Goal: Information Seeking & Learning: Get advice/opinions

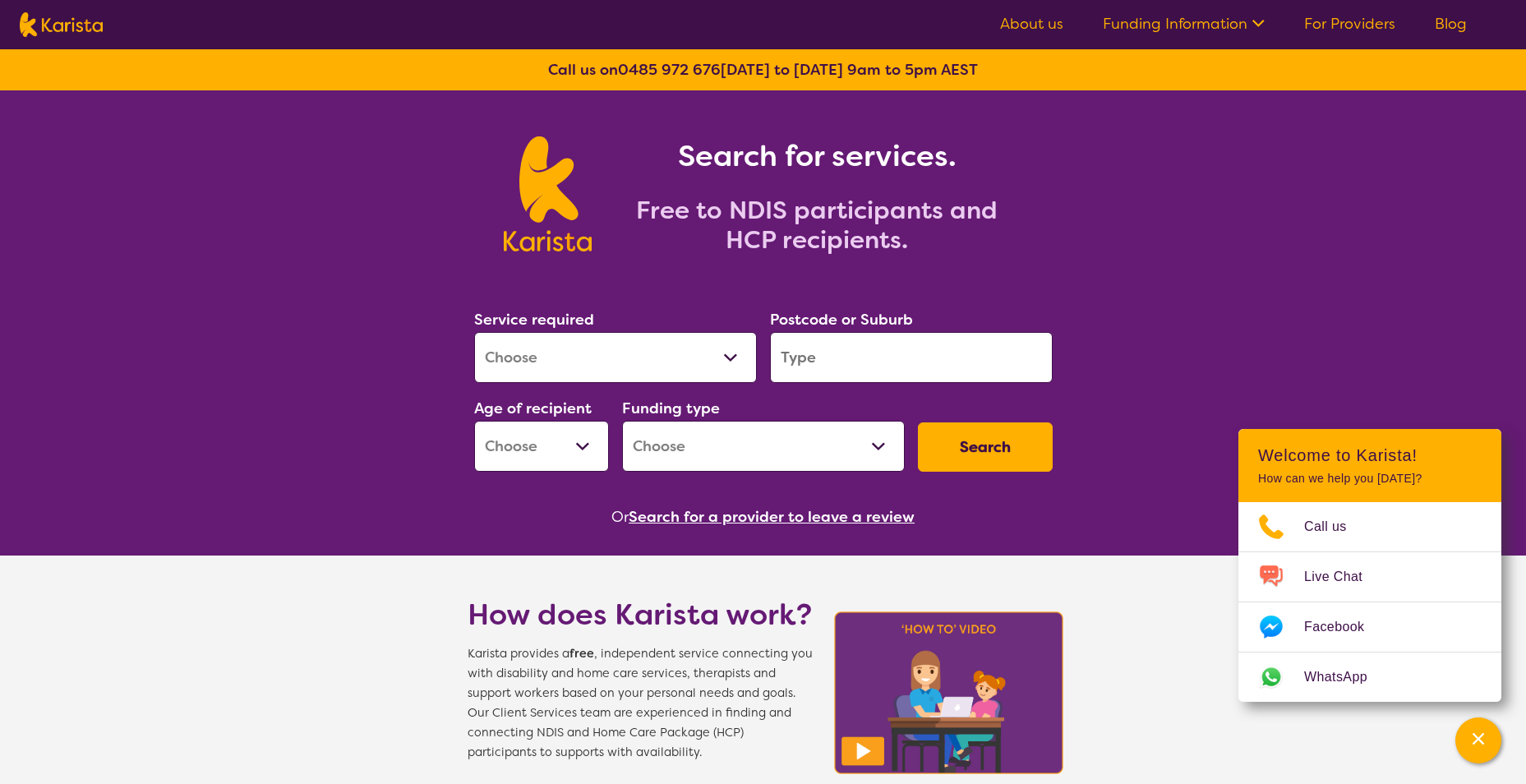
click at [742, 358] on select "Allied Health Assistant Assessment ([MEDICAL_DATA] or [MEDICAL_DATA]) Behaviour…" at bounding box center [615, 358] width 283 height 51
select select "[MEDICAL_DATA]"
click at [474, 332] on select "Allied Health Assistant Assessment ([MEDICAL_DATA] or [MEDICAL_DATA]) Behaviour…" at bounding box center [615, 358] width 283 height 51
click at [905, 358] on input "search" at bounding box center [911, 358] width 283 height 51
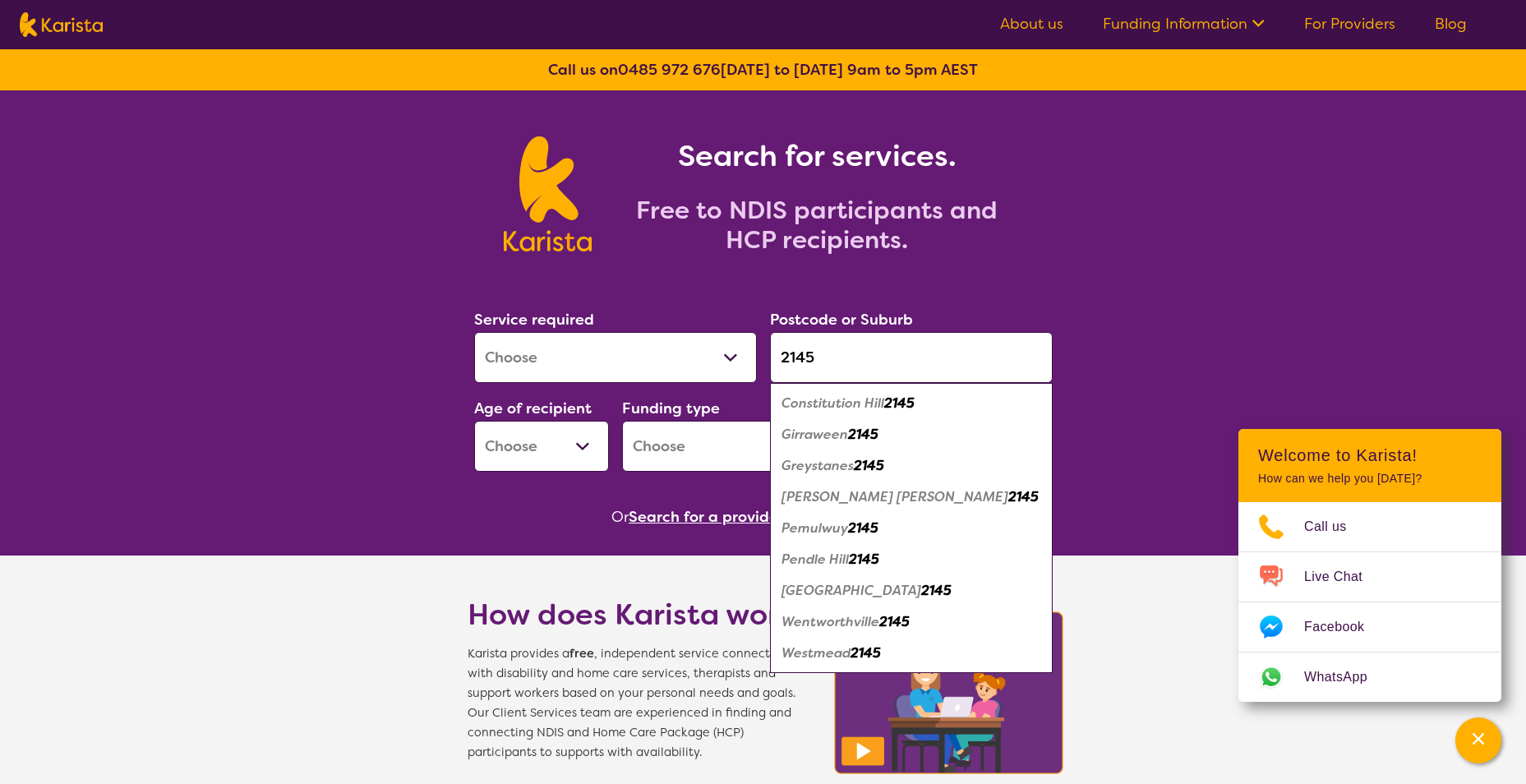
type input "2145"
click at [840, 465] on em "Greystanes" at bounding box center [818, 465] width 73 height 17
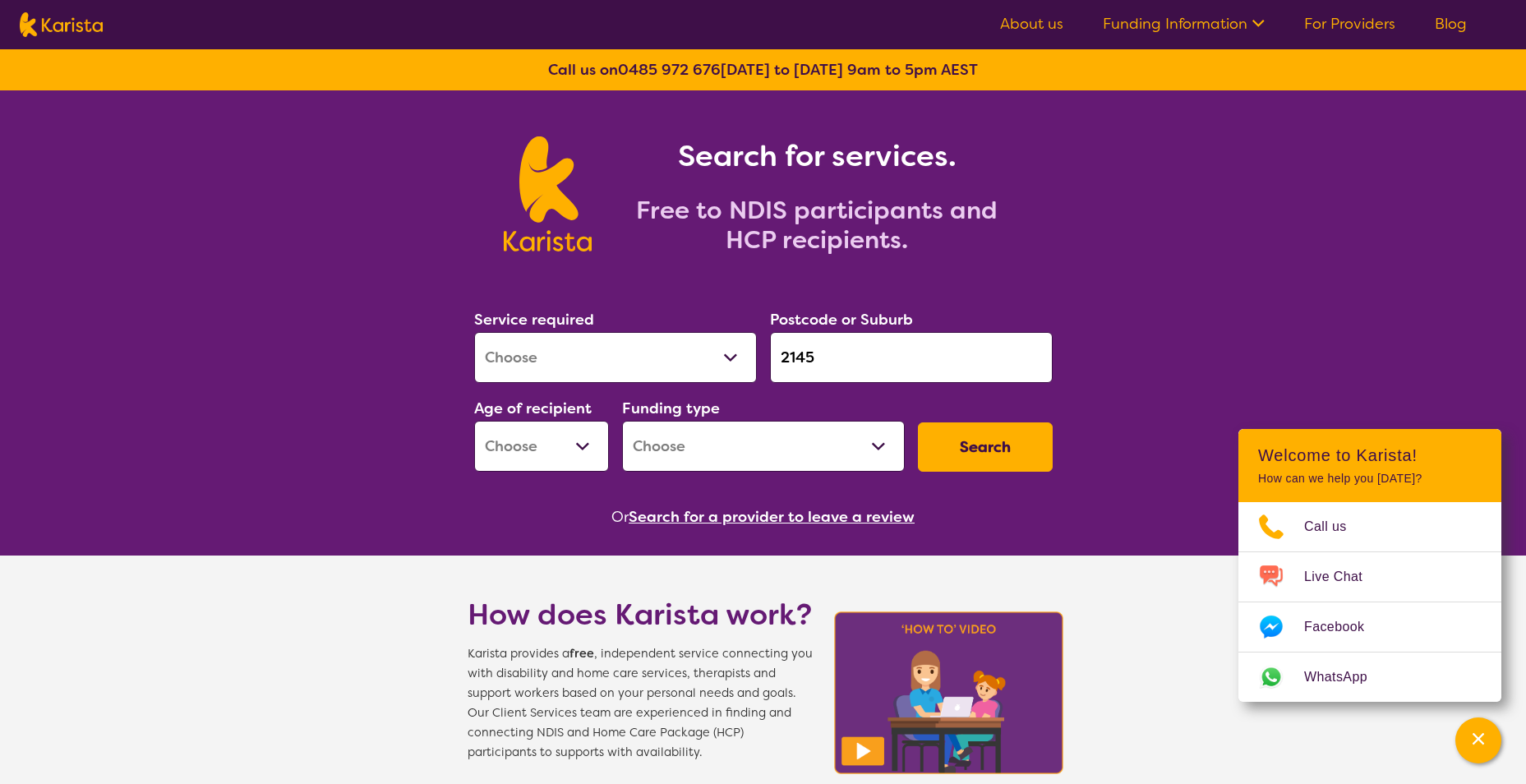
click at [578, 441] on select "Early Childhood - 0 to 9 Child - 10 to 11 Adolescent - 12 to 17 Adult - 18 to 6…" at bounding box center [542, 446] width 135 height 51
select select "AD"
click at [474, 420] on select "Early Childhood - 0 to 9 Child - 10 to 11 Adolescent - 12 to 17 Adult - 18 to 6…" at bounding box center [542, 446] width 135 height 51
click at [877, 453] on select "Home Care Package (HCP) National Disability Insurance Scheme (NDIS) I don't know" at bounding box center [763, 446] width 283 height 51
select select "NDIS"
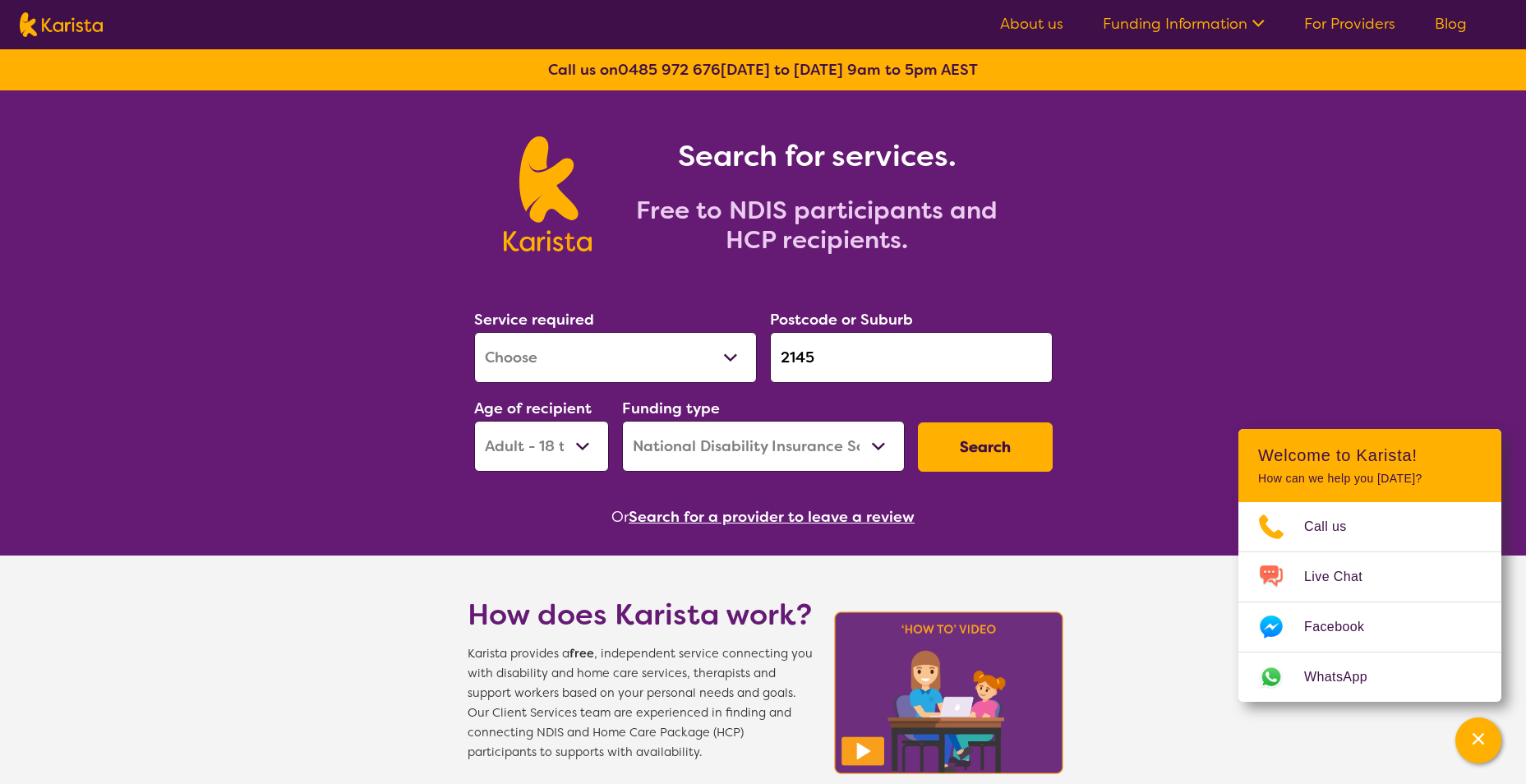
click at [622, 420] on select "Home Care Package (HCP) National Disability Insurance Scheme (NDIS) I don't know" at bounding box center [763, 446] width 283 height 51
click at [989, 469] on button "Search" at bounding box center [985, 447] width 135 height 50
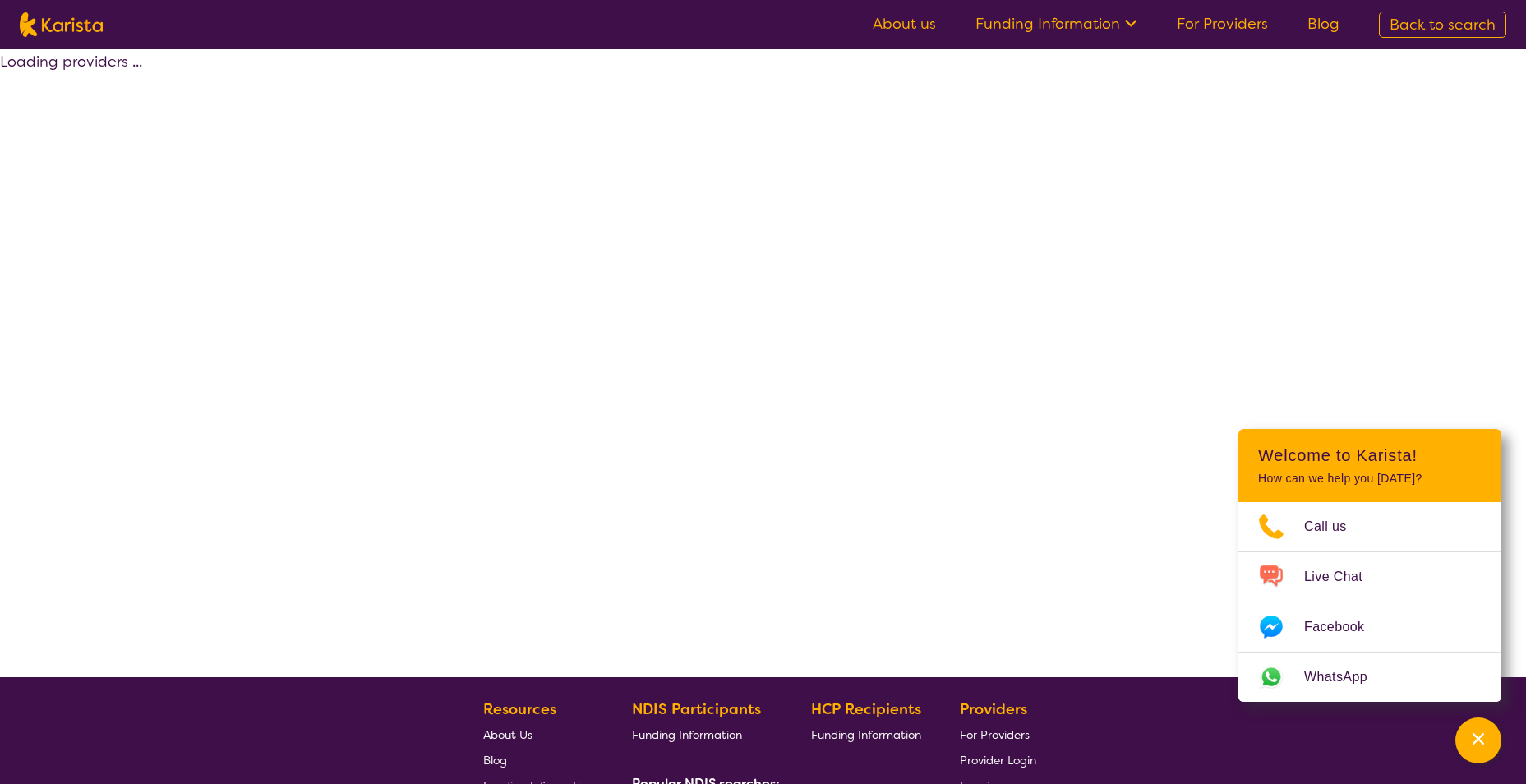
select select "by_score"
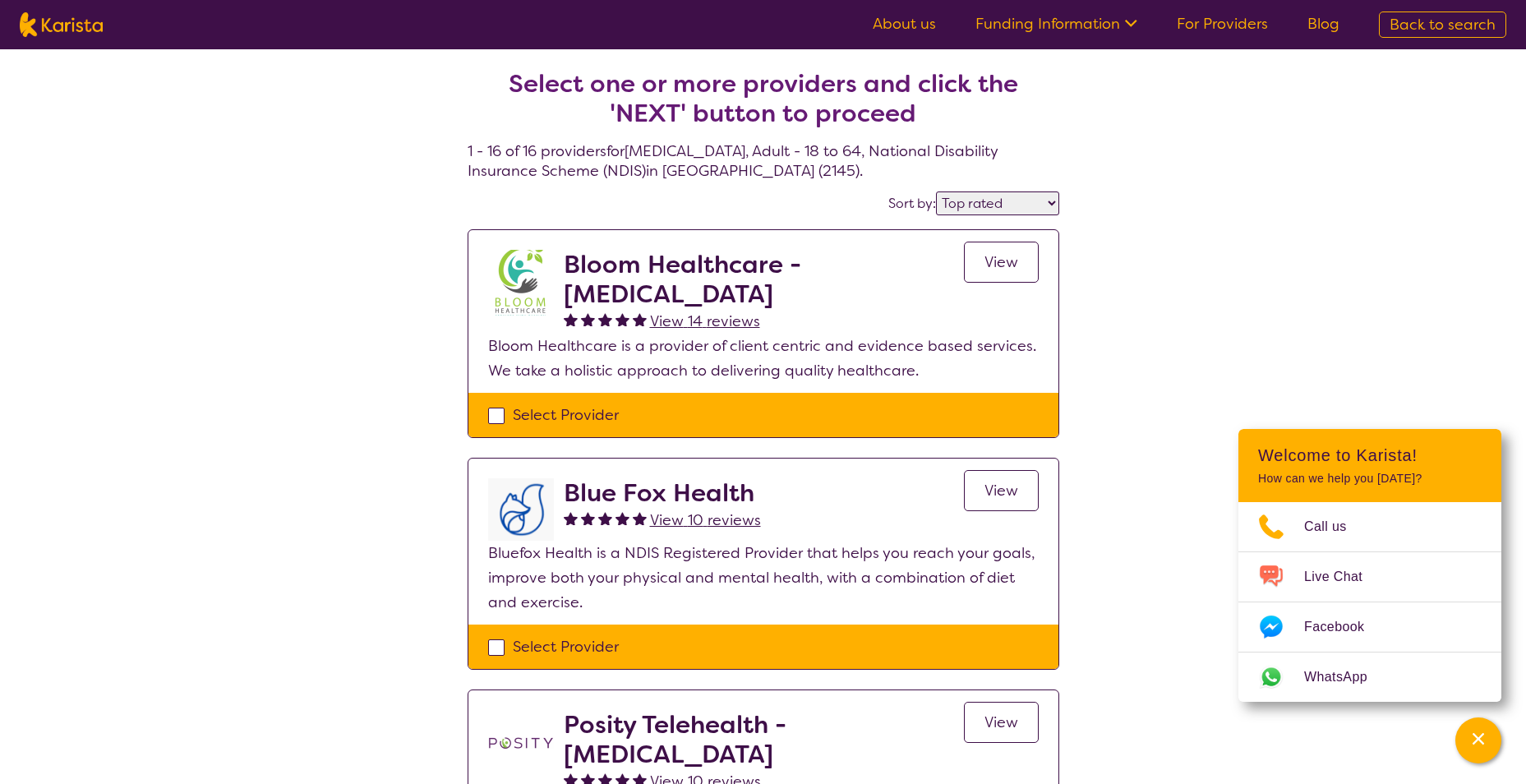
click at [999, 278] on link "View" at bounding box center [1001, 262] width 75 height 41
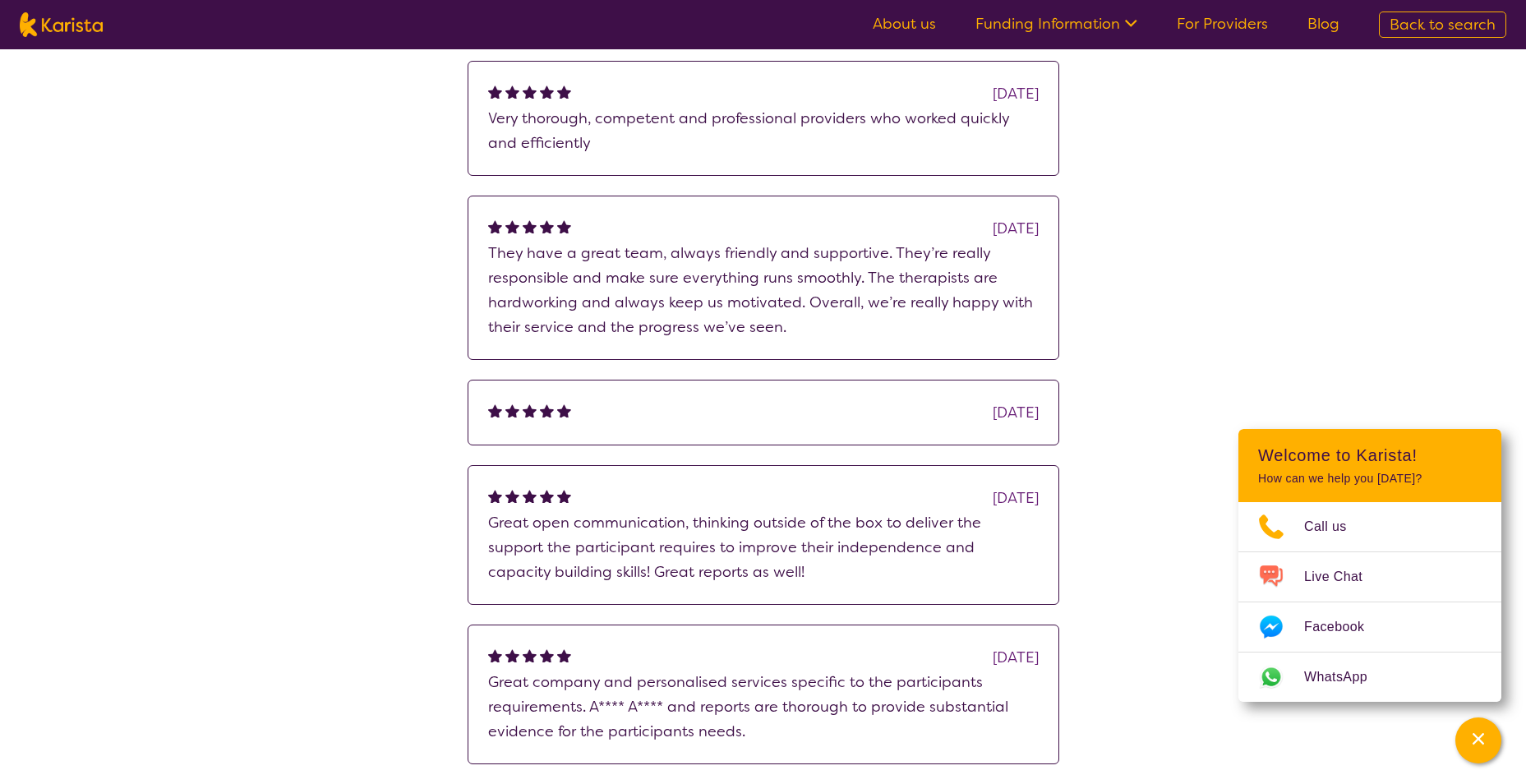
scroll to position [1068, 0]
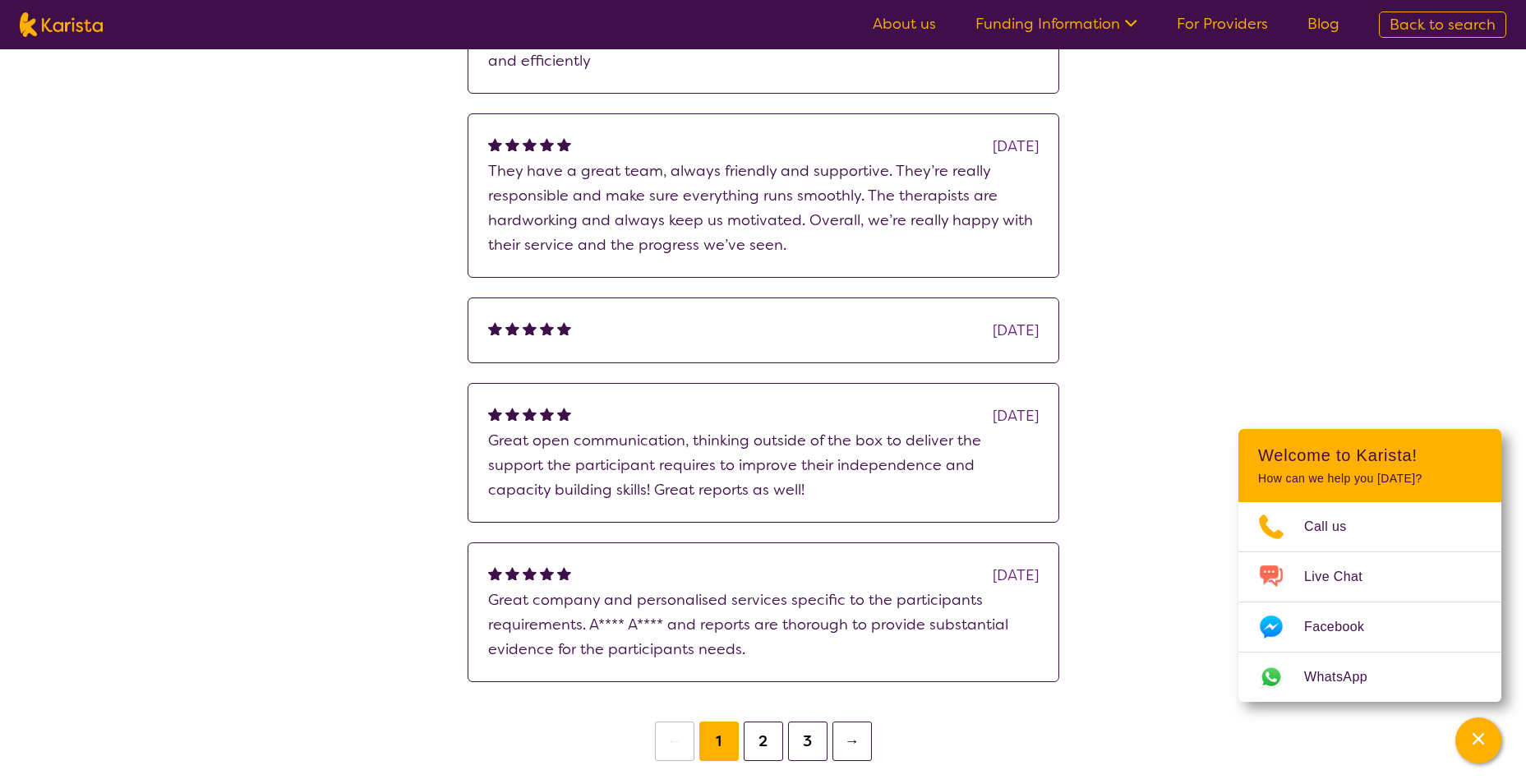
click at [756, 721] on button "2" at bounding box center [763, 740] width 39 height 39
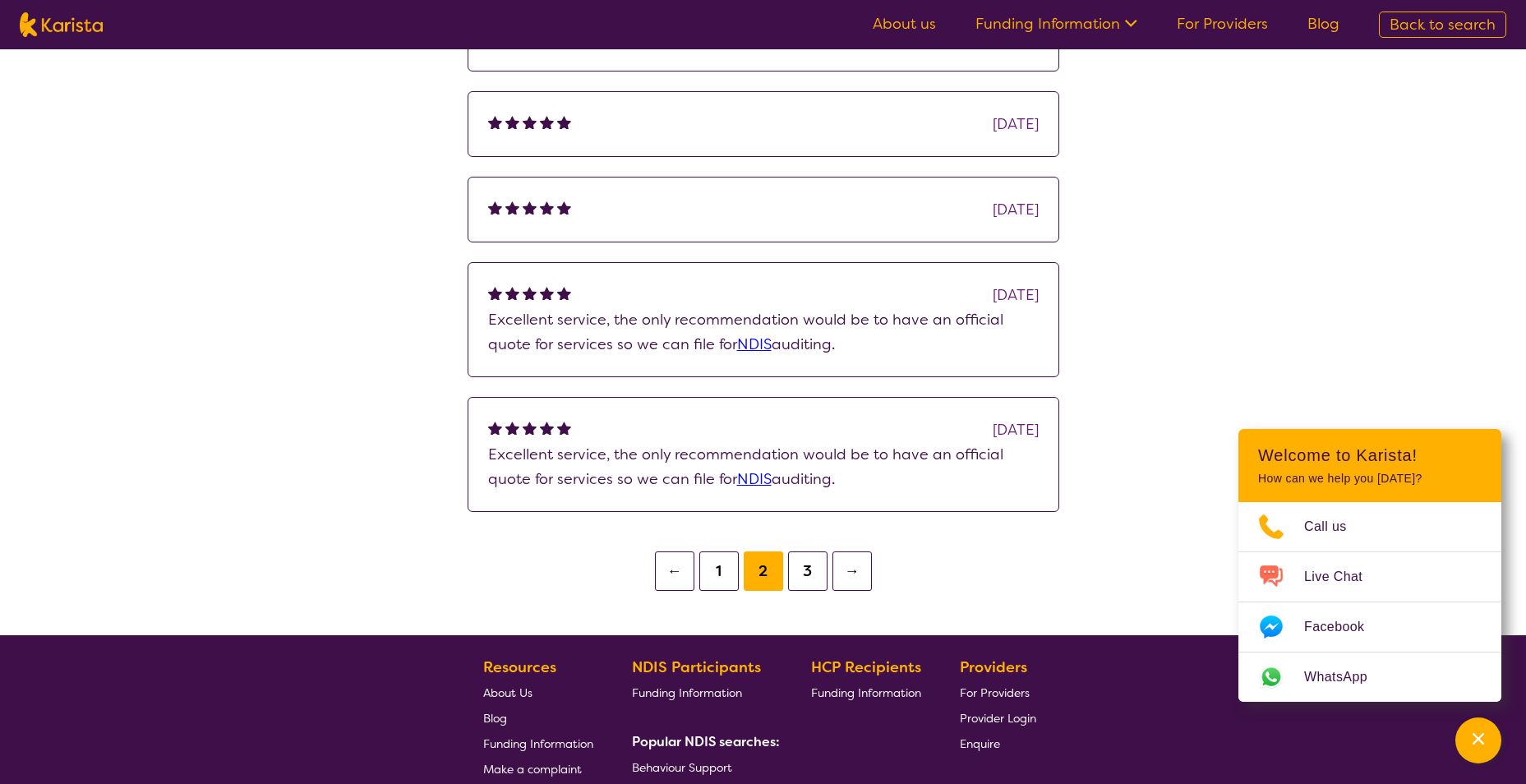
scroll to position [1068, 0]
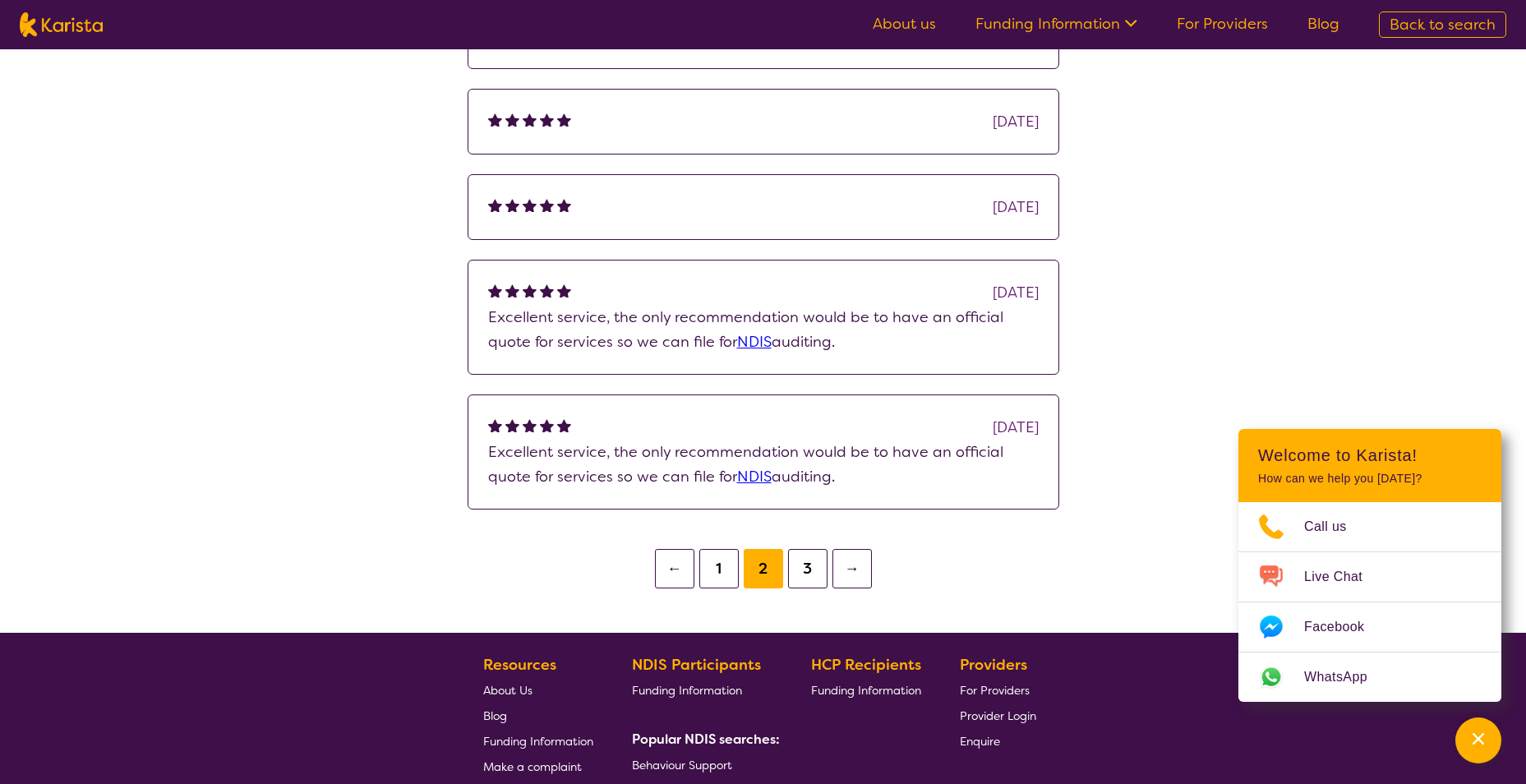
click at [732, 550] on button "1" at bounding box center [719, 568] width 39 height 39
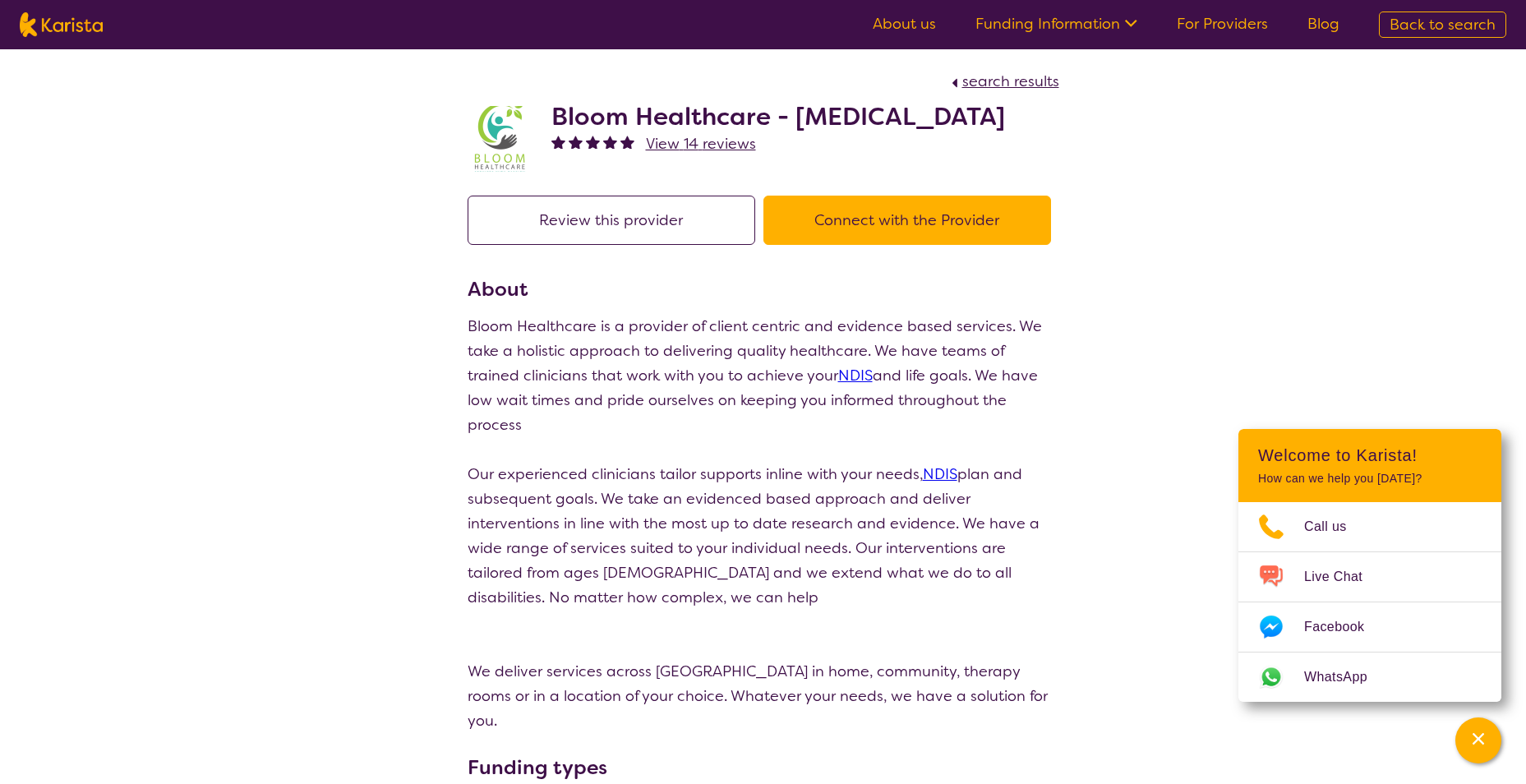
click at [861, 238] on button "Connect with the Provider" at bounding box center [907, 220] width 288 height 50
click at [1042, 82] on span "search results" at bounding box center [1010, 81] width 97 height 20
select select "by_score"
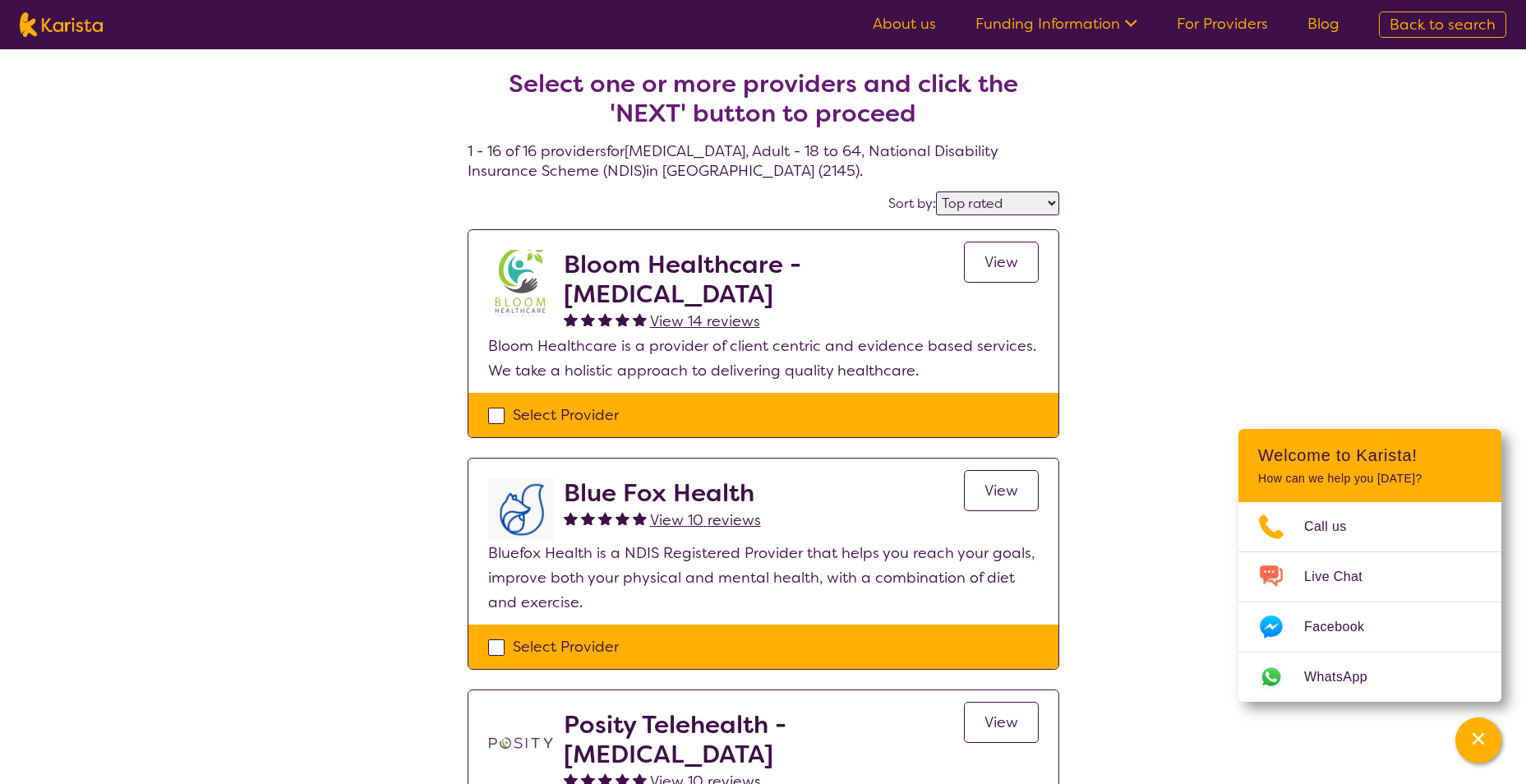
click at [991, 489] on span "View" at bounding box center [1001, 490] width 33 height 20
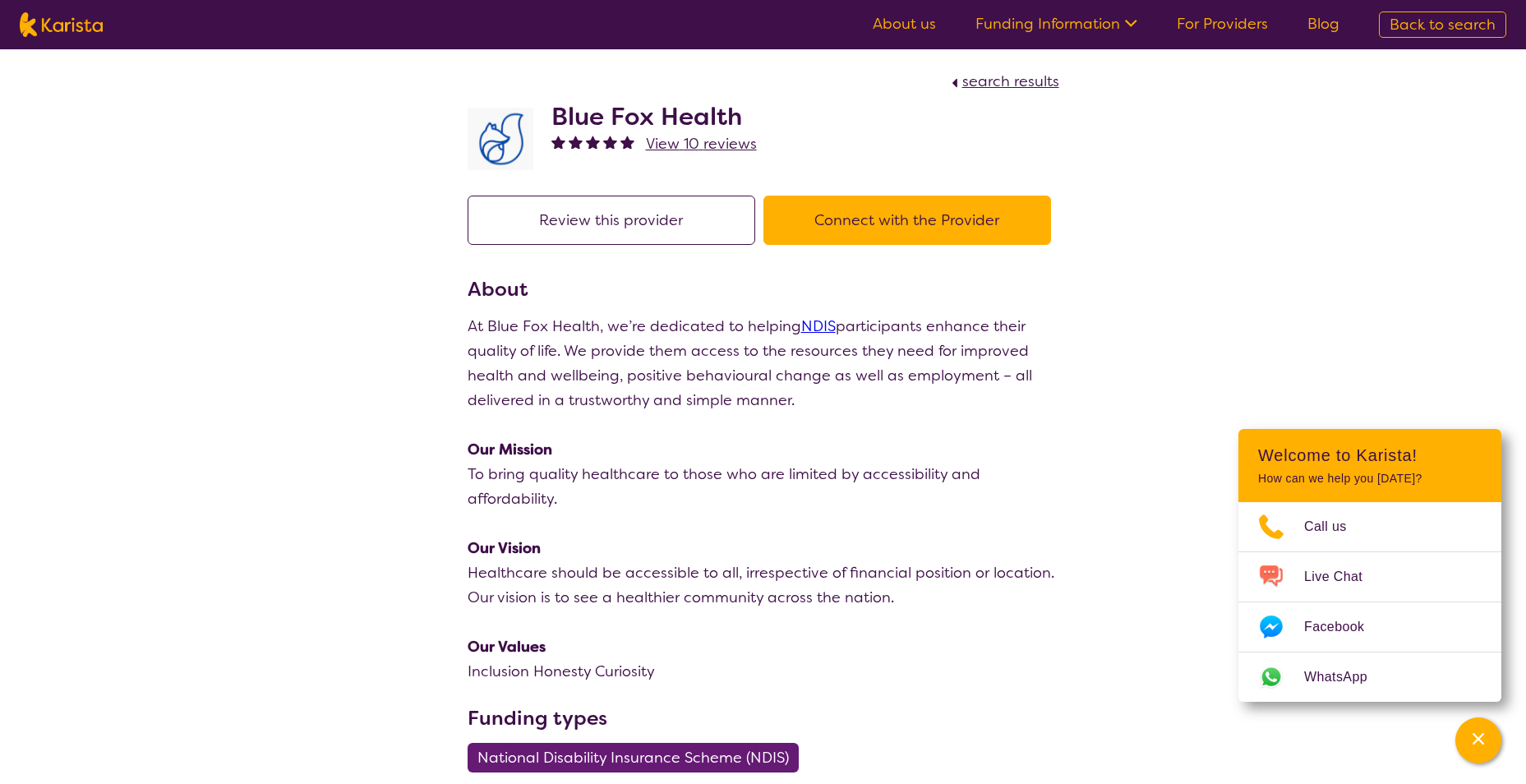
click at [1035, 75] on span "search results" at bounding box center [1010, 81] width 97 height 20
select select "by_score"
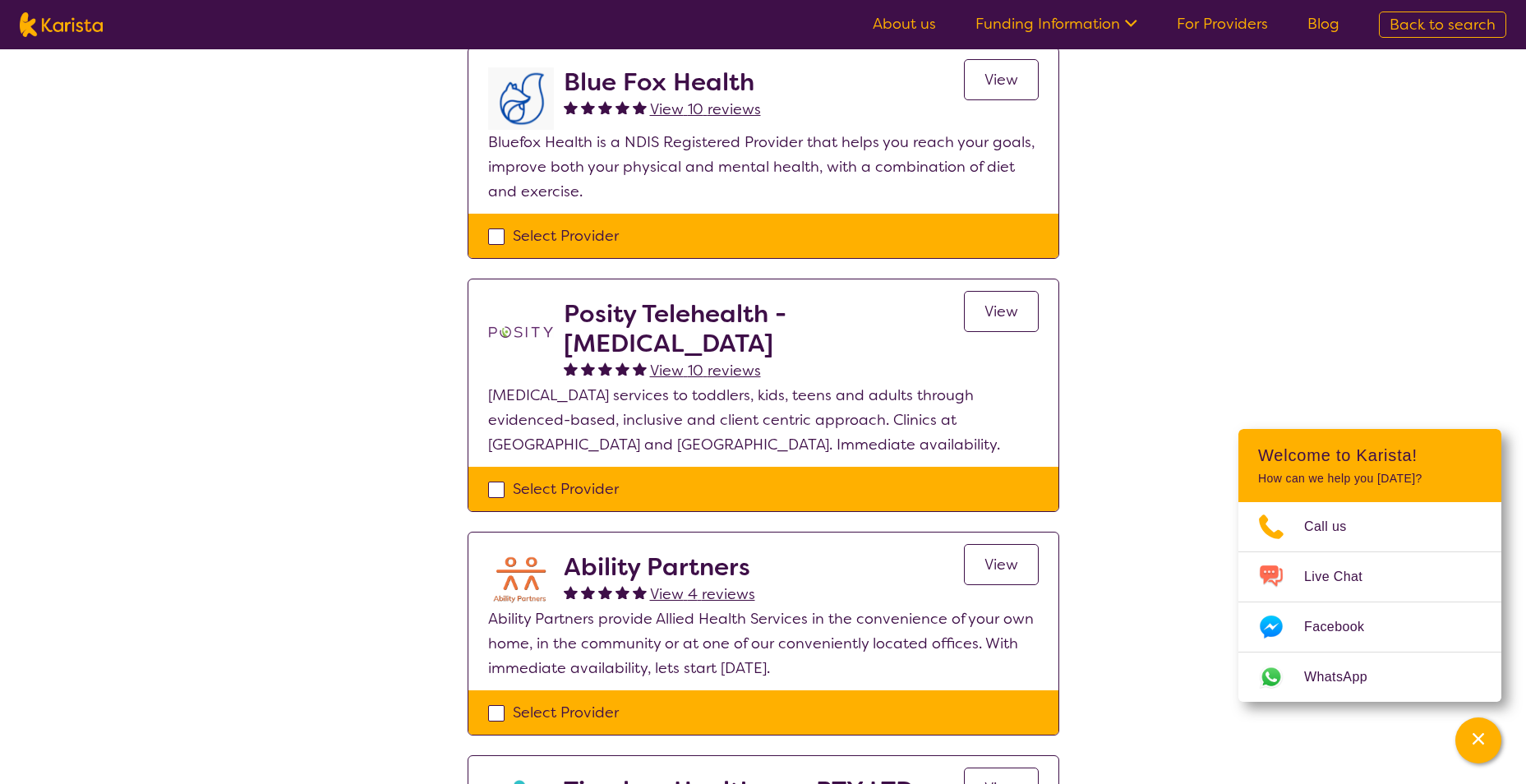
scroll to position [493, 0]
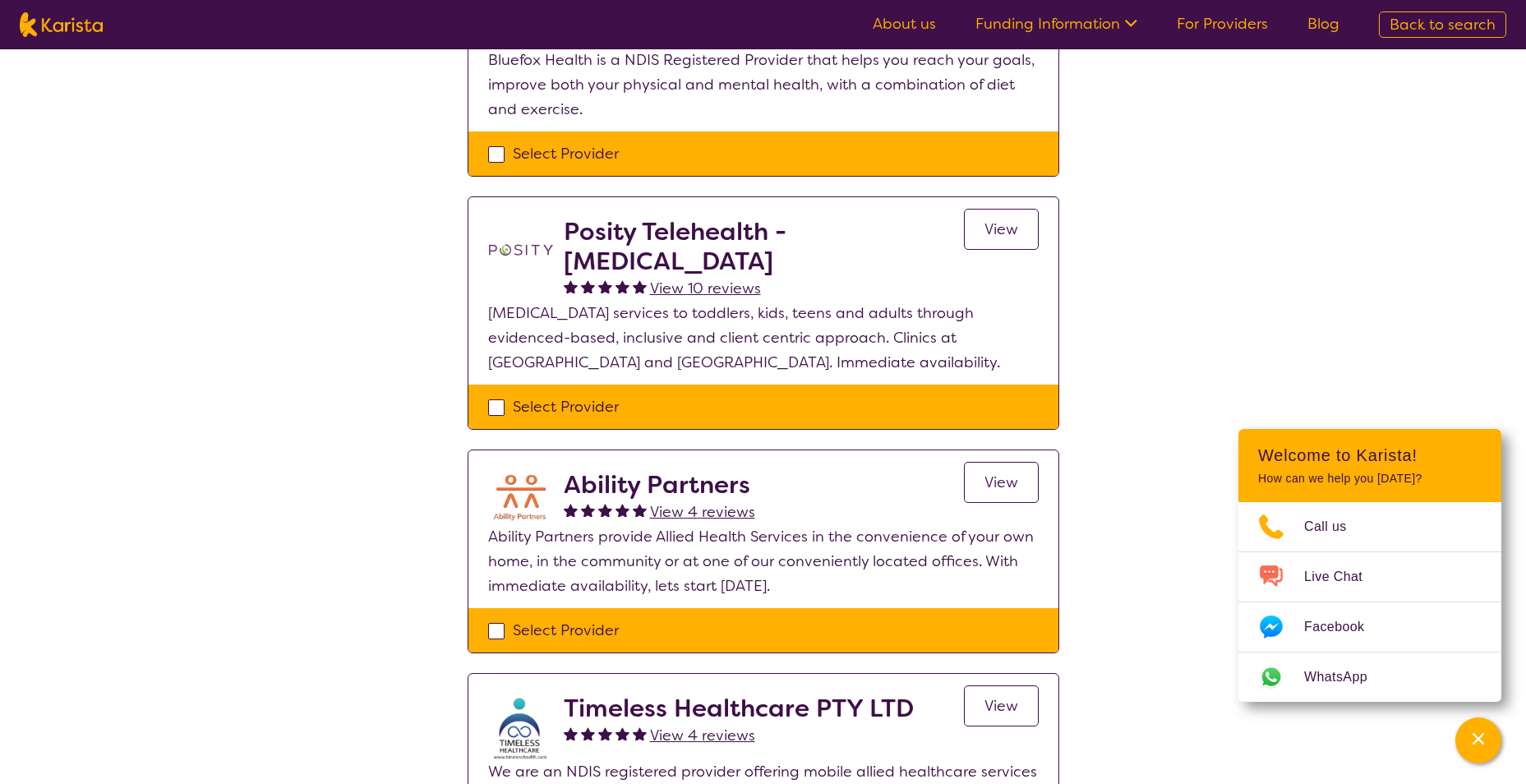
click at [991, 484] on span "View" at bounding box center [1001, 482] width 33 height 20
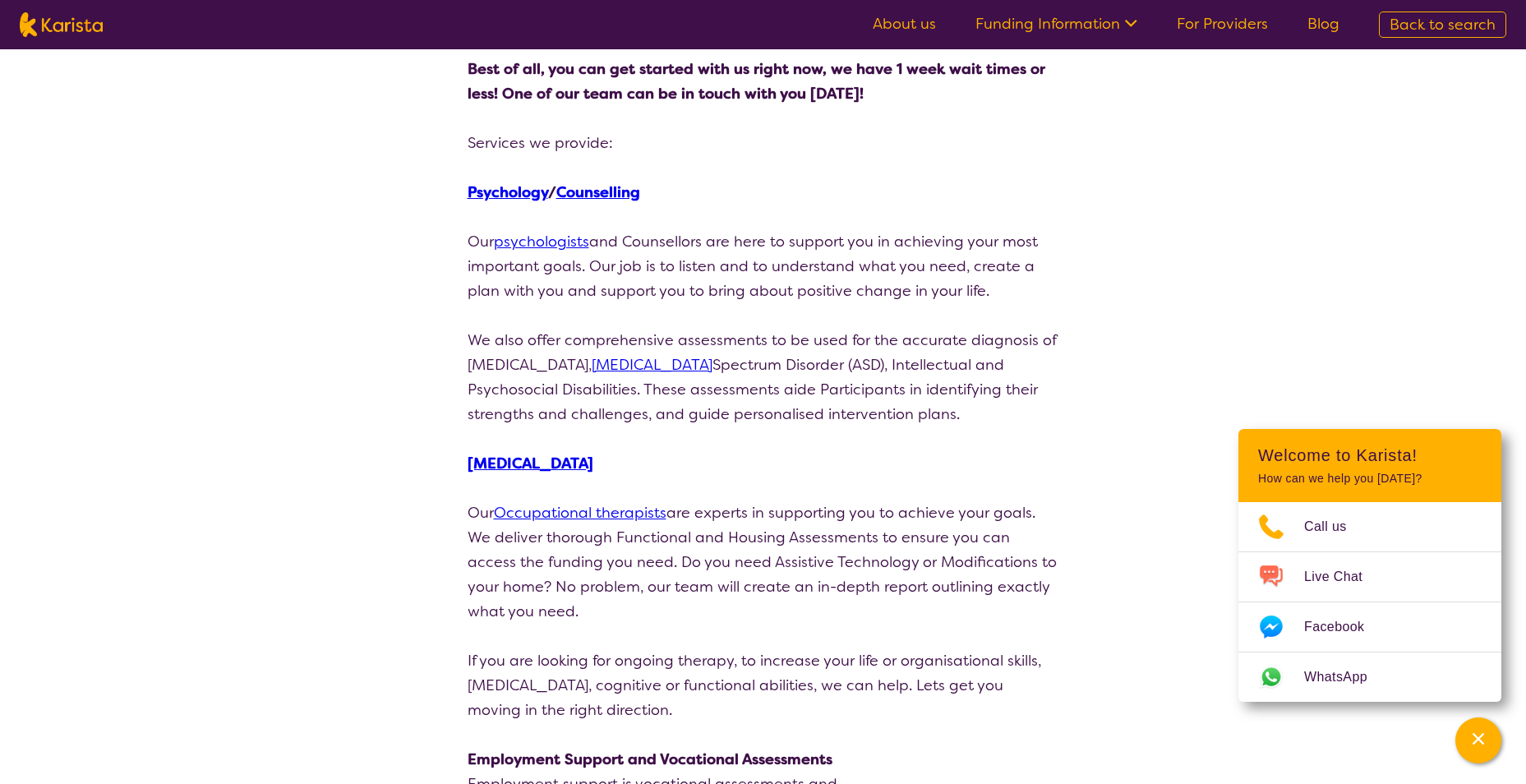
scroll to position [247, 0]
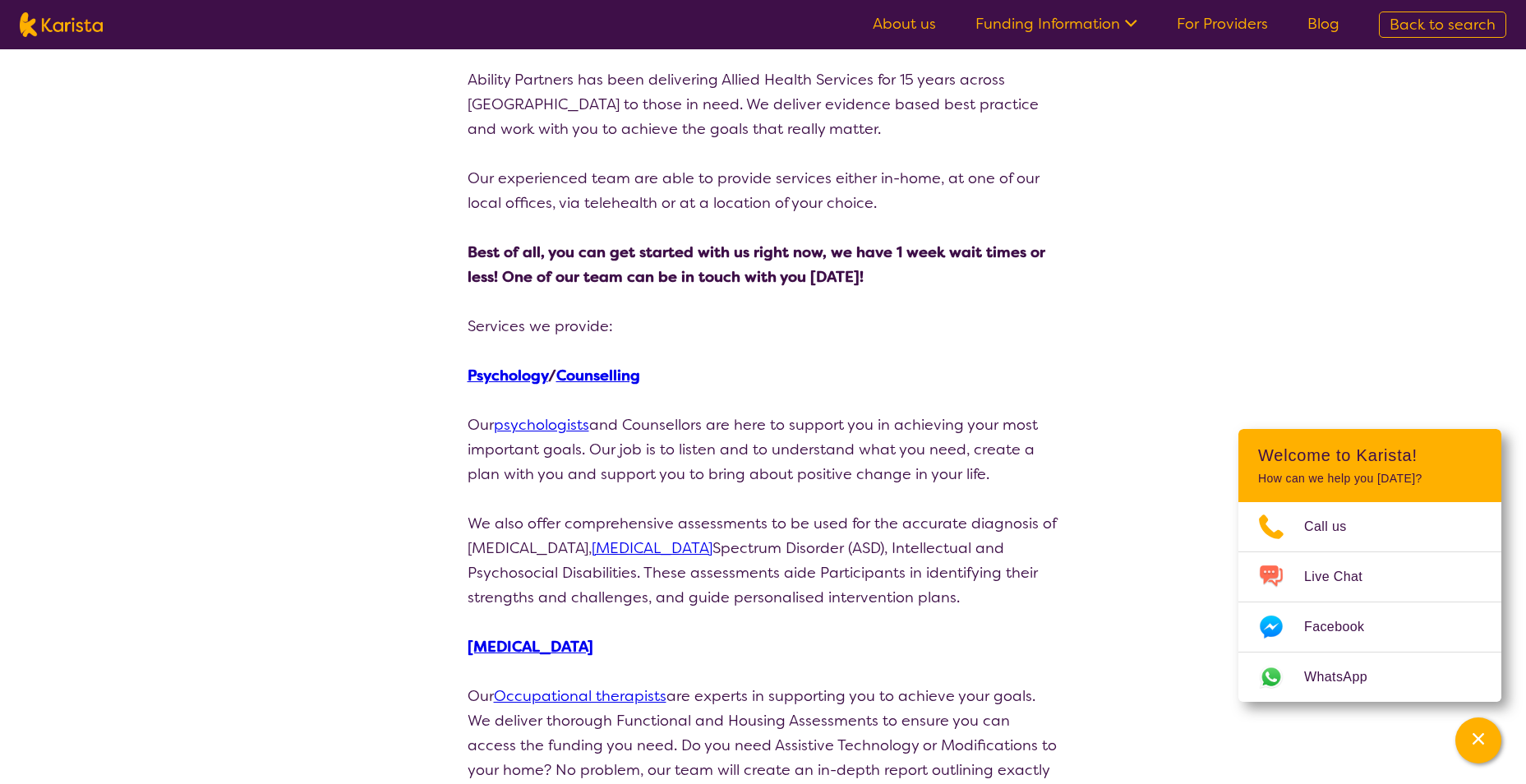
select select "by_score"
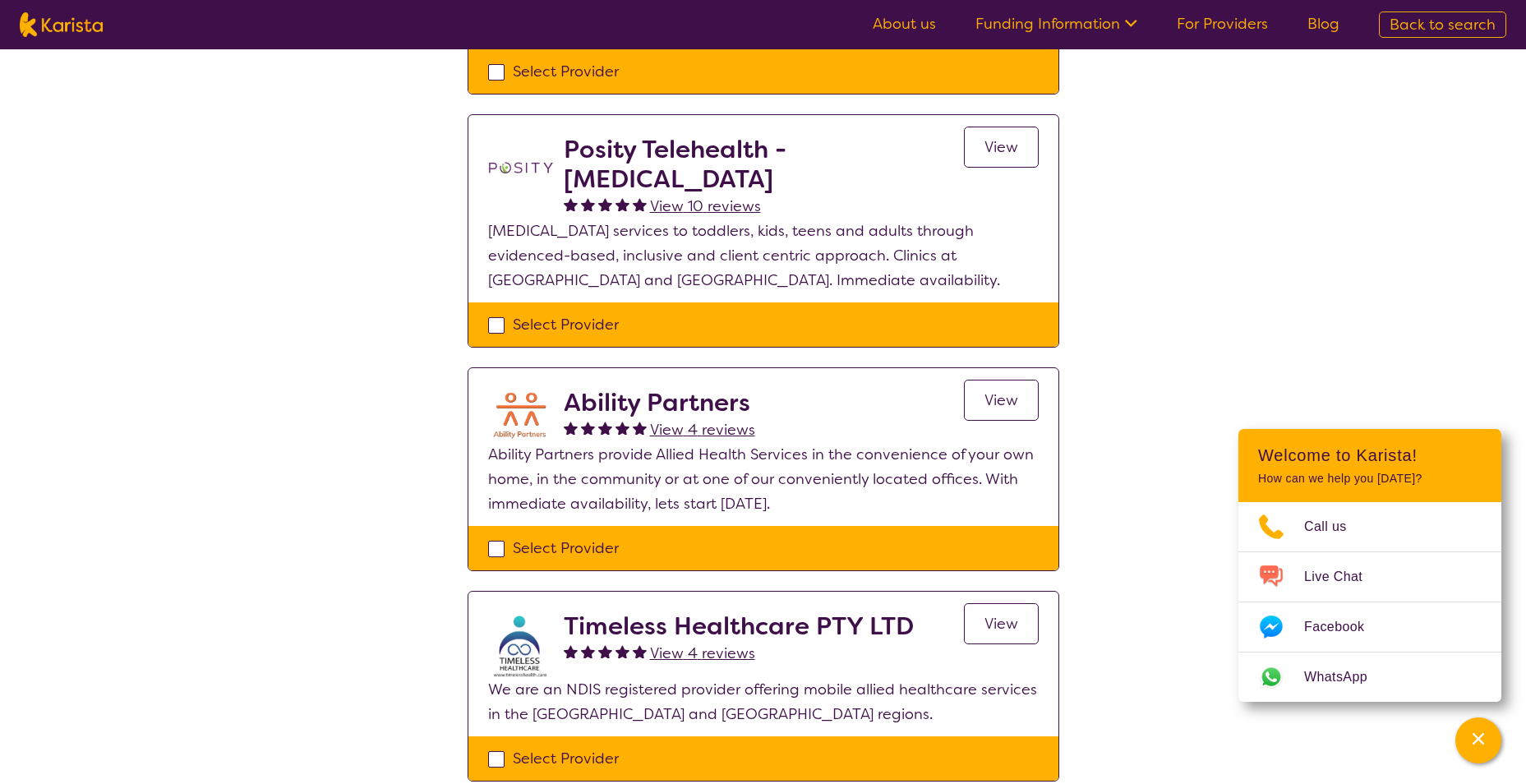
scroll to position [657, 0]
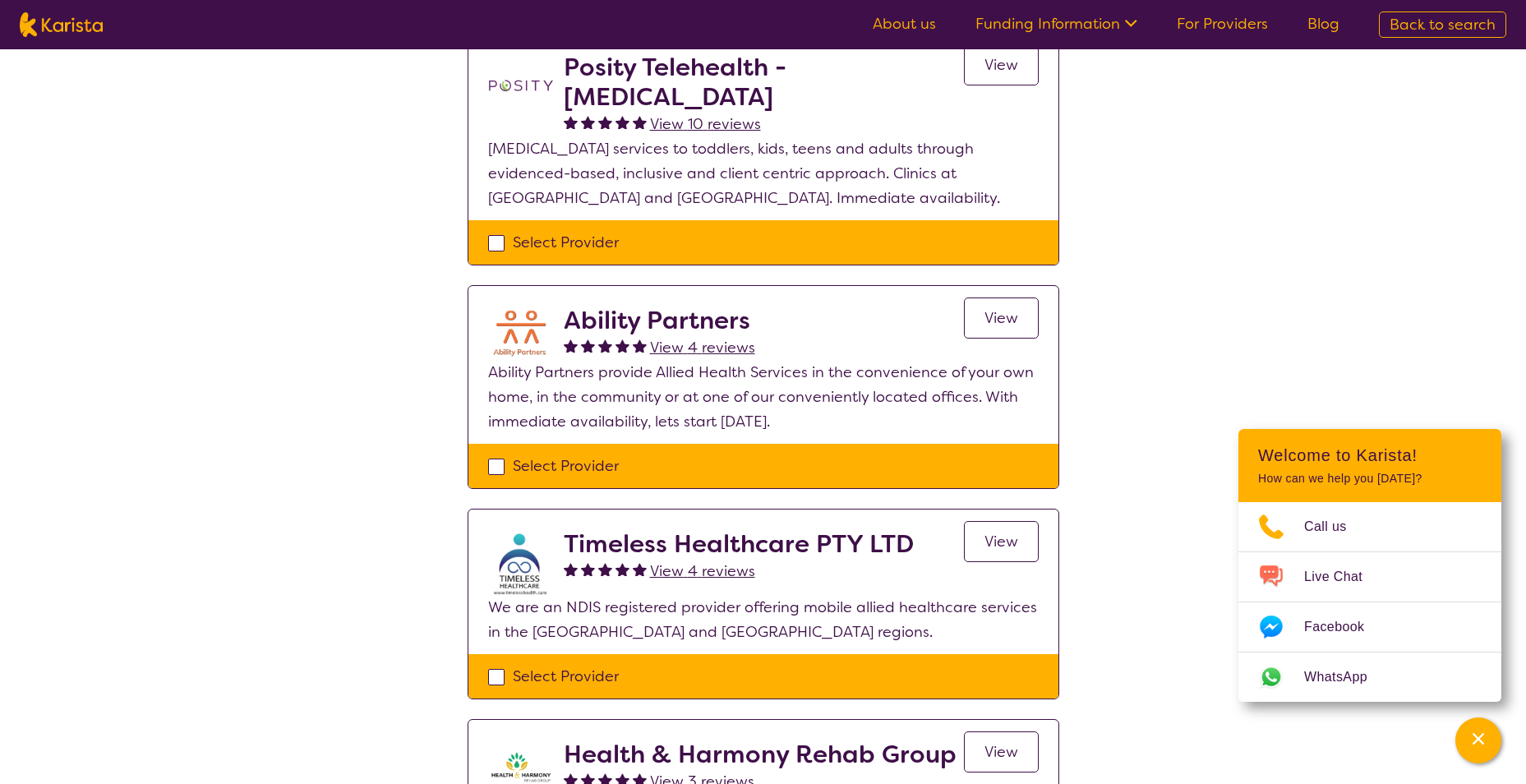
click at [998, 539] on span "View" at bounding box center [1001, 541] width 33 height 20
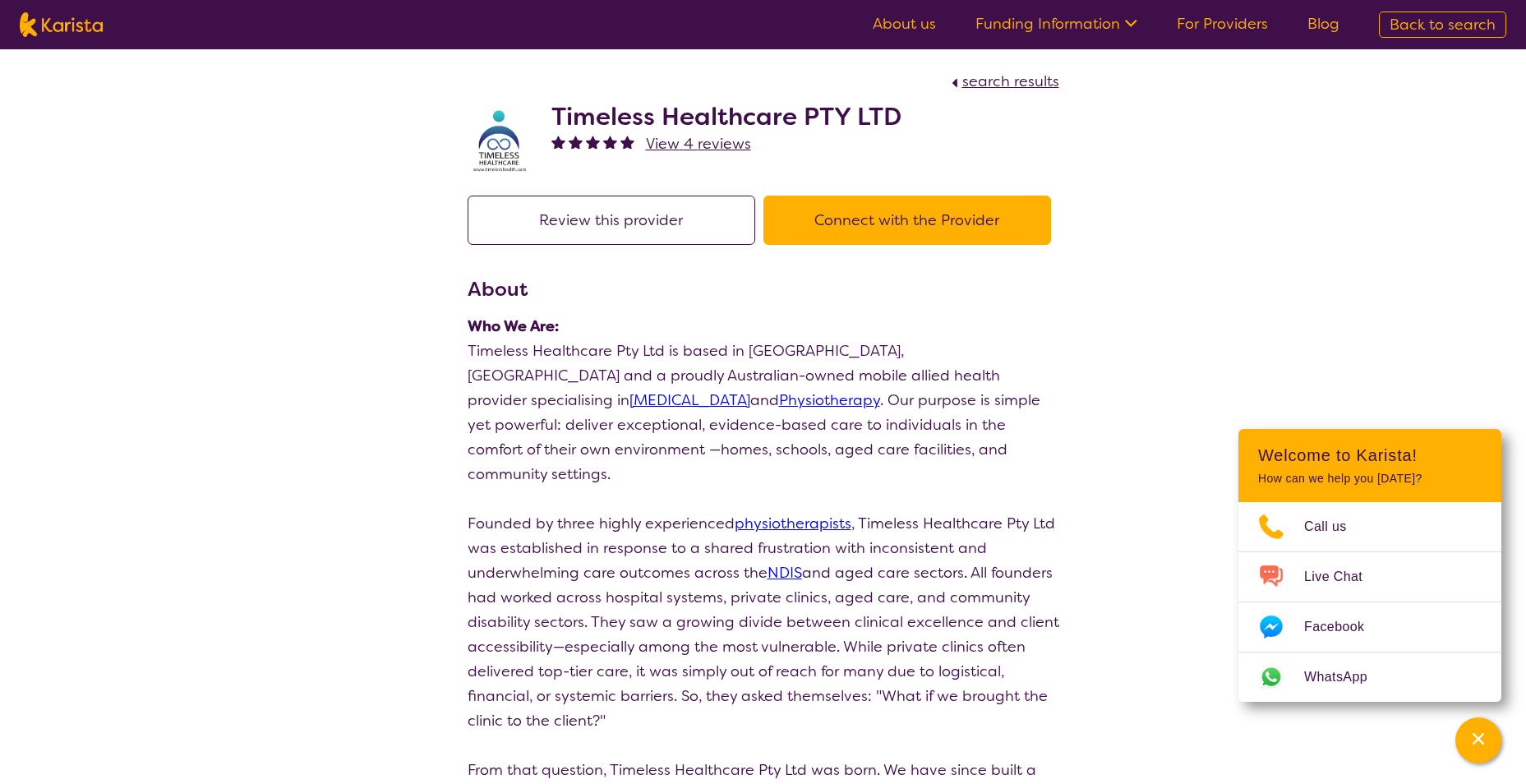
click at [990, 78] on span "search results" at bounding box center [1010, 81] width 97 height 20
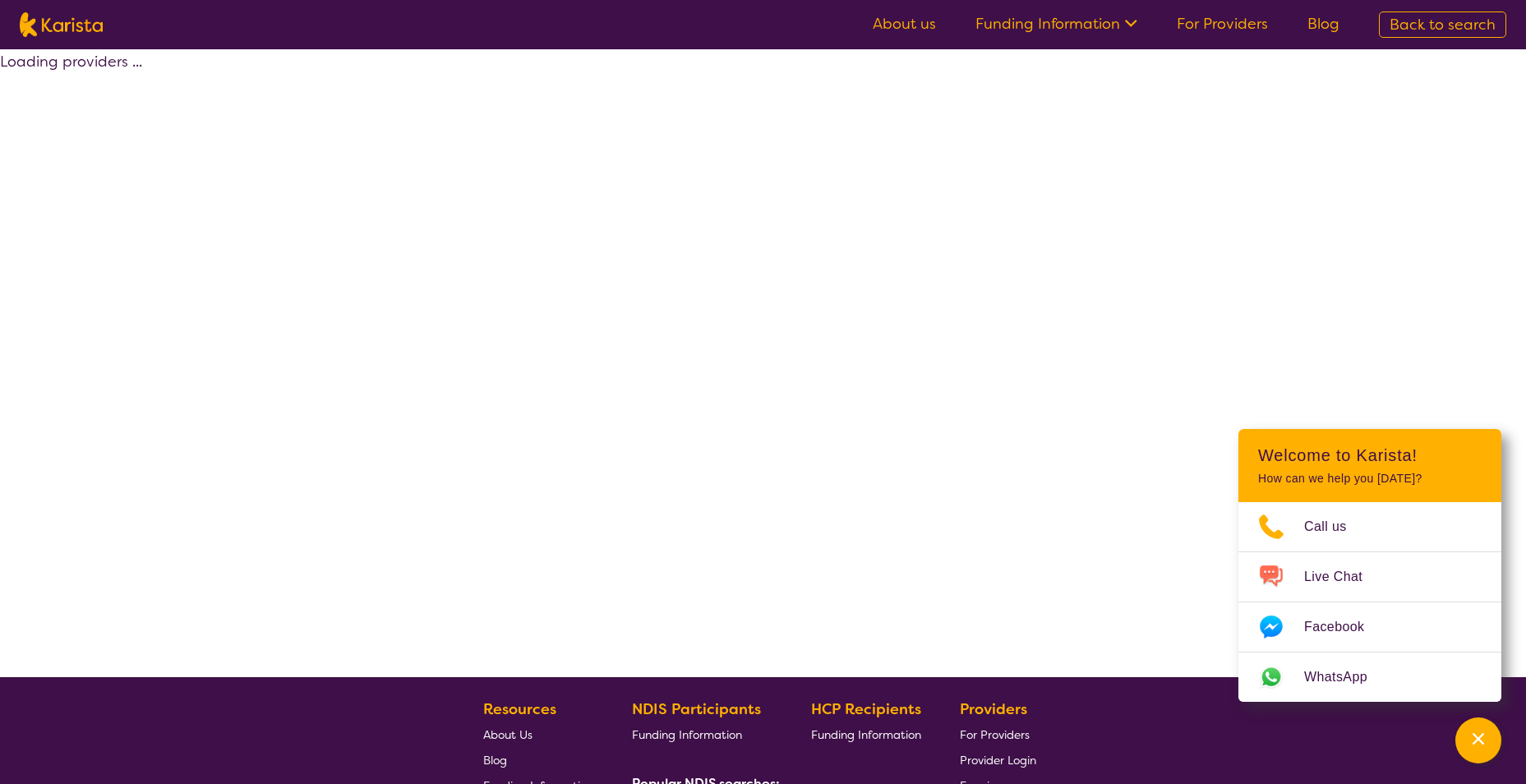
select select "by_score"
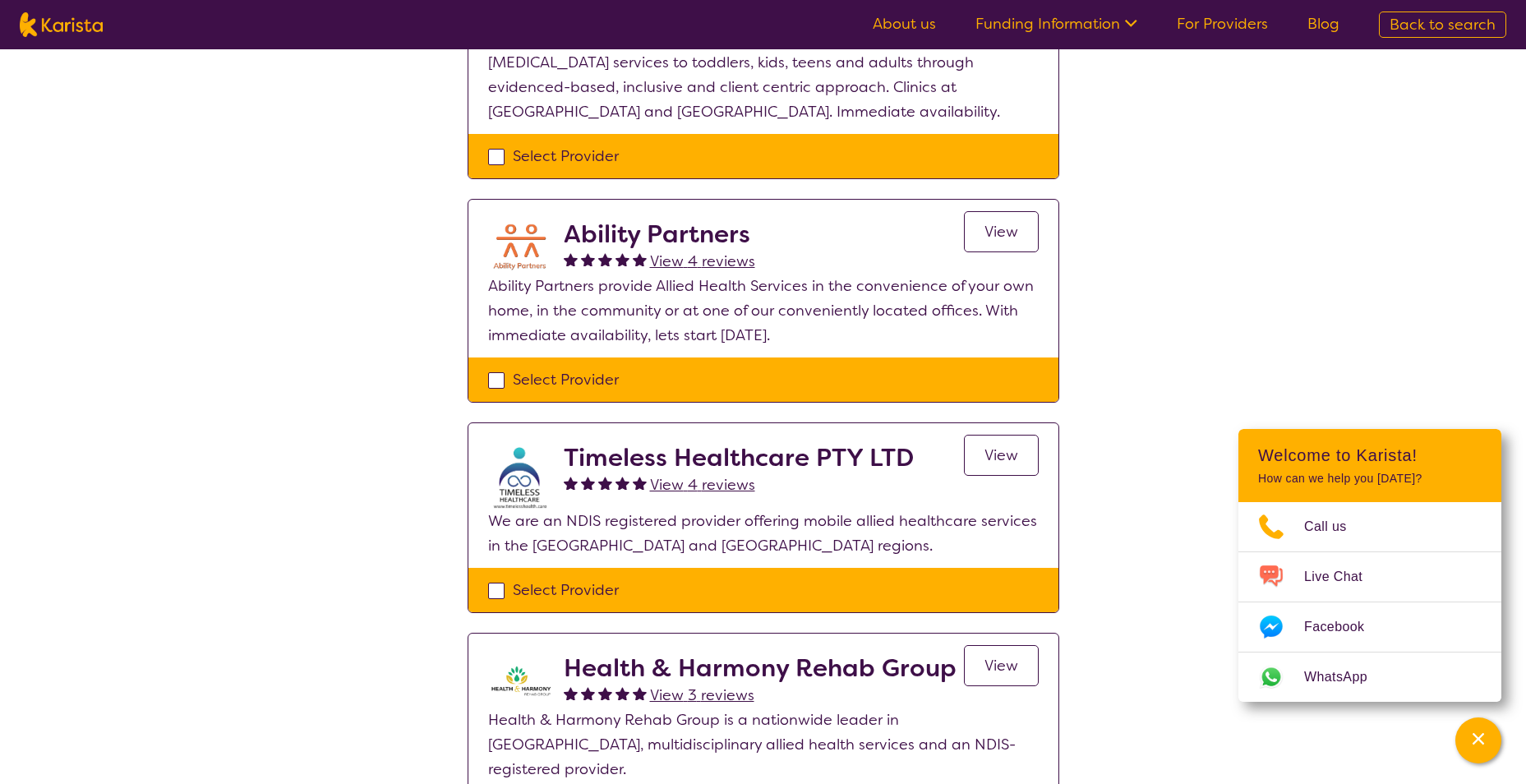
scroll to position [822, 0]
